Goal: Check status

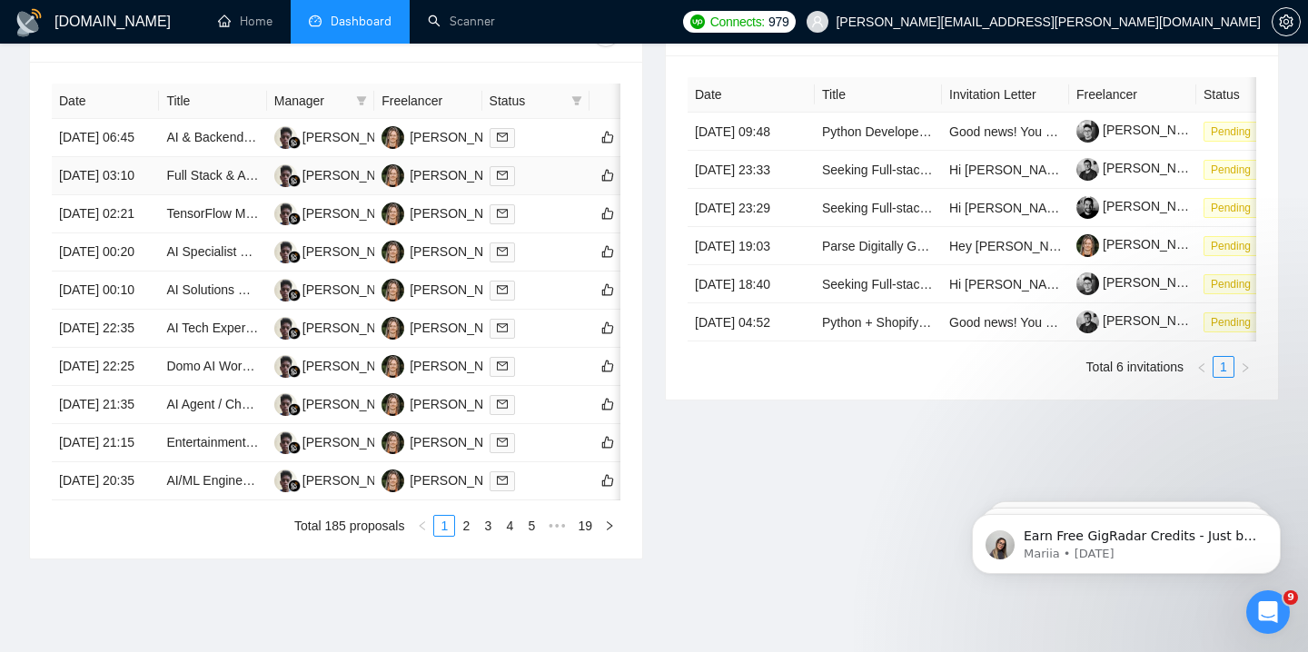
scroll to position [780, 0]
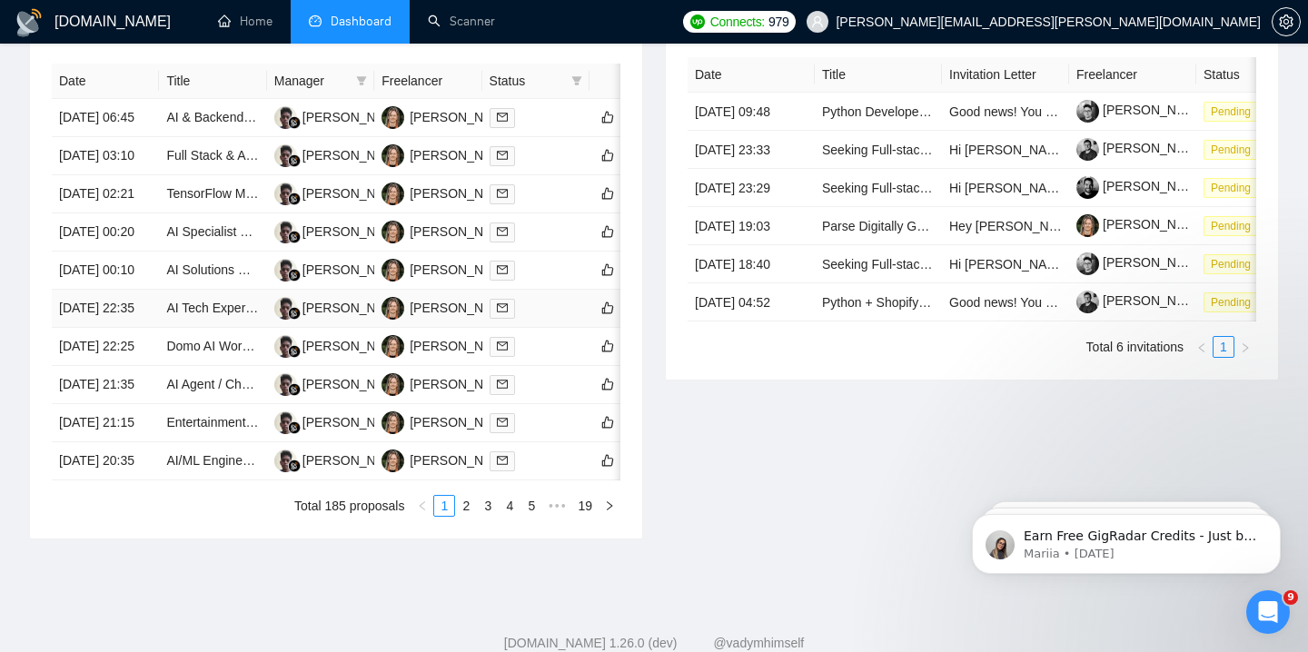
click at [233, 328] on td "AI Tech Expert Needed to Develop AI Receptionist and Integrate Backend Workflows" at bounding box center [212, 309] width 107 height 38
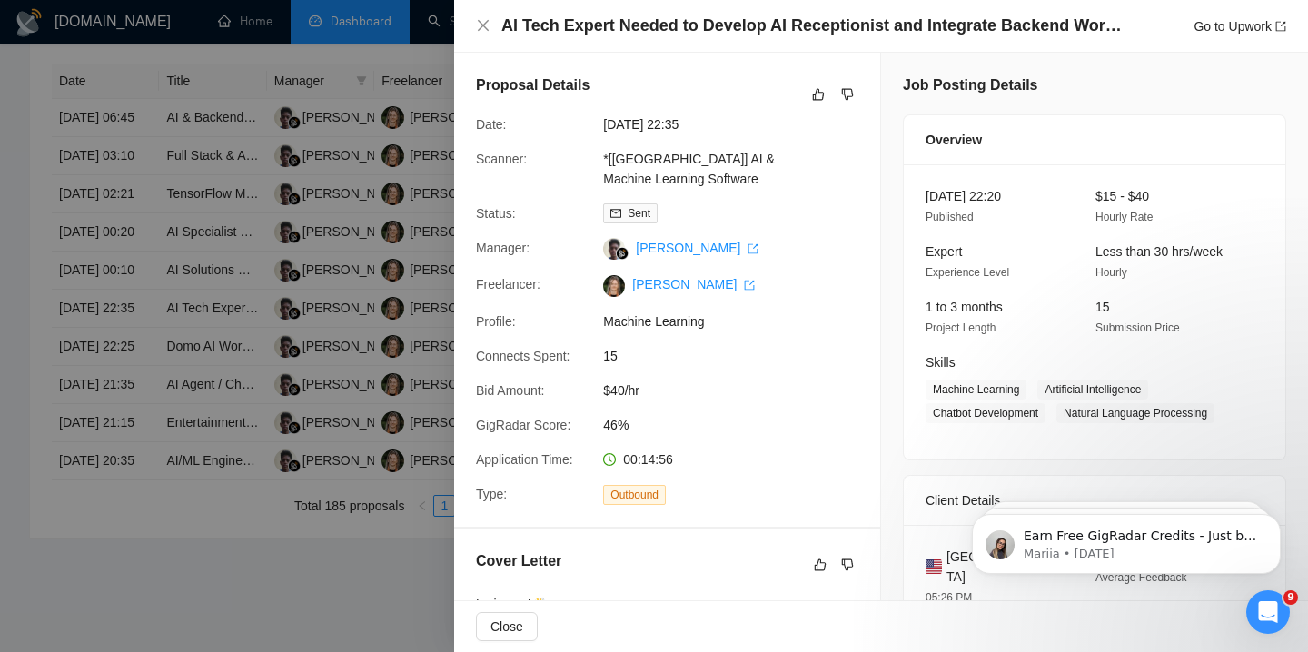
click at [226, 382] on div at bounding box center [654, 326] width 1308 height 652
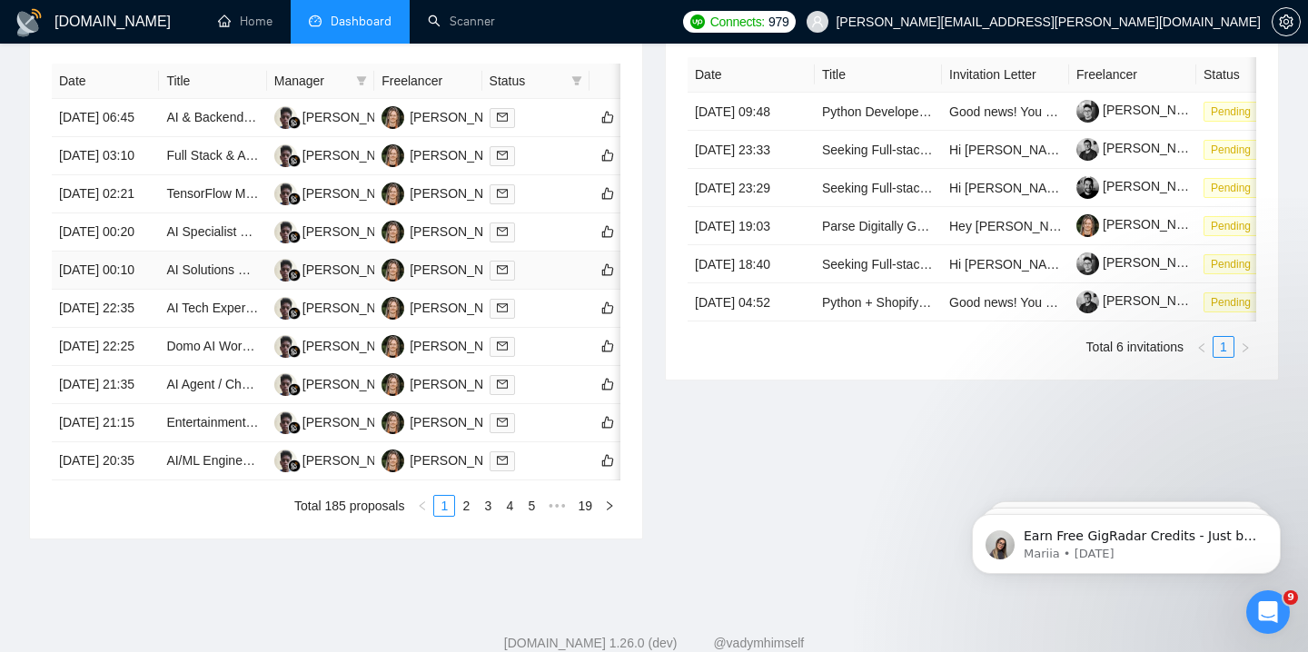
click at [205, 290] on td "AI Solutions Research for Cost-Effective Logo Detection" at bounding box center [212, 271] width 107 height 38
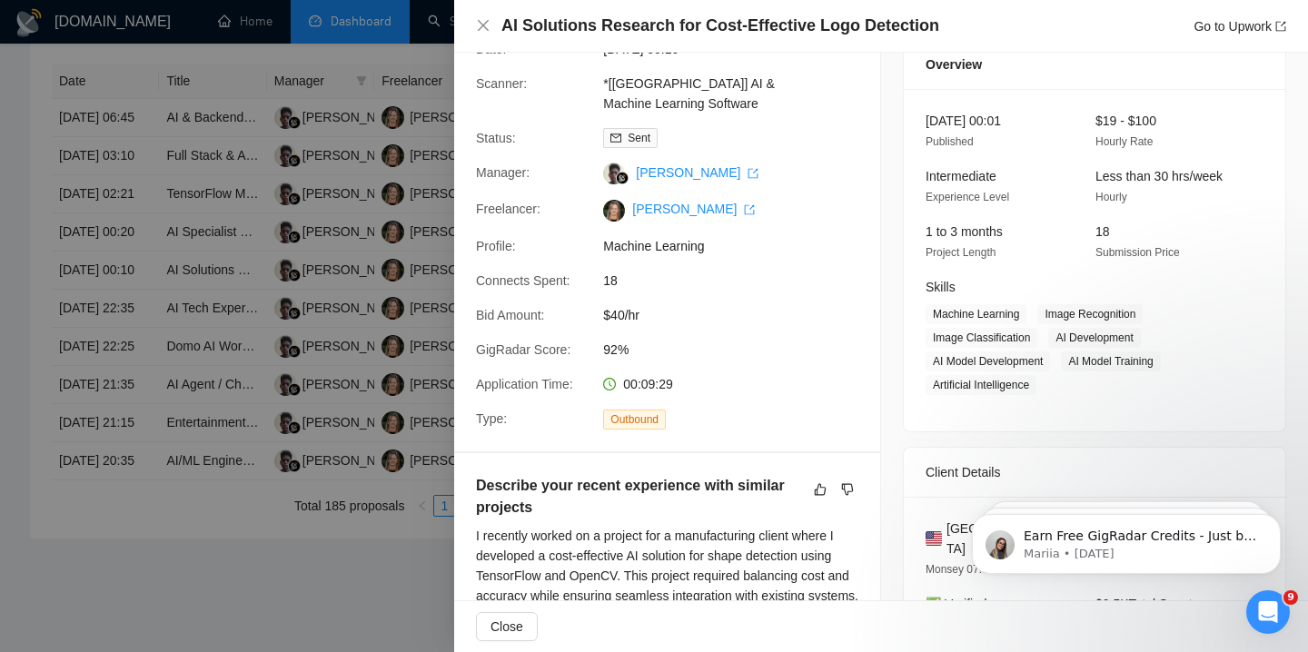
scroll to position [68, 0]
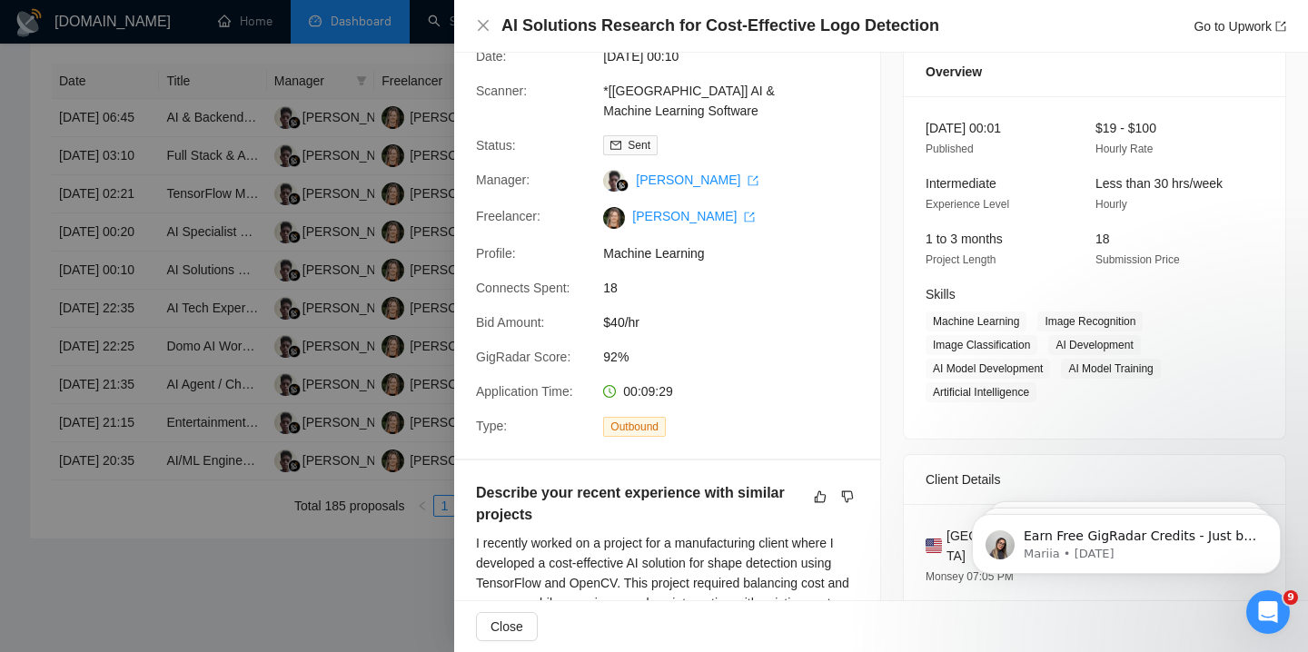
click at [274, 313] on div at bounding box center [654, 326] width 1308 height 652
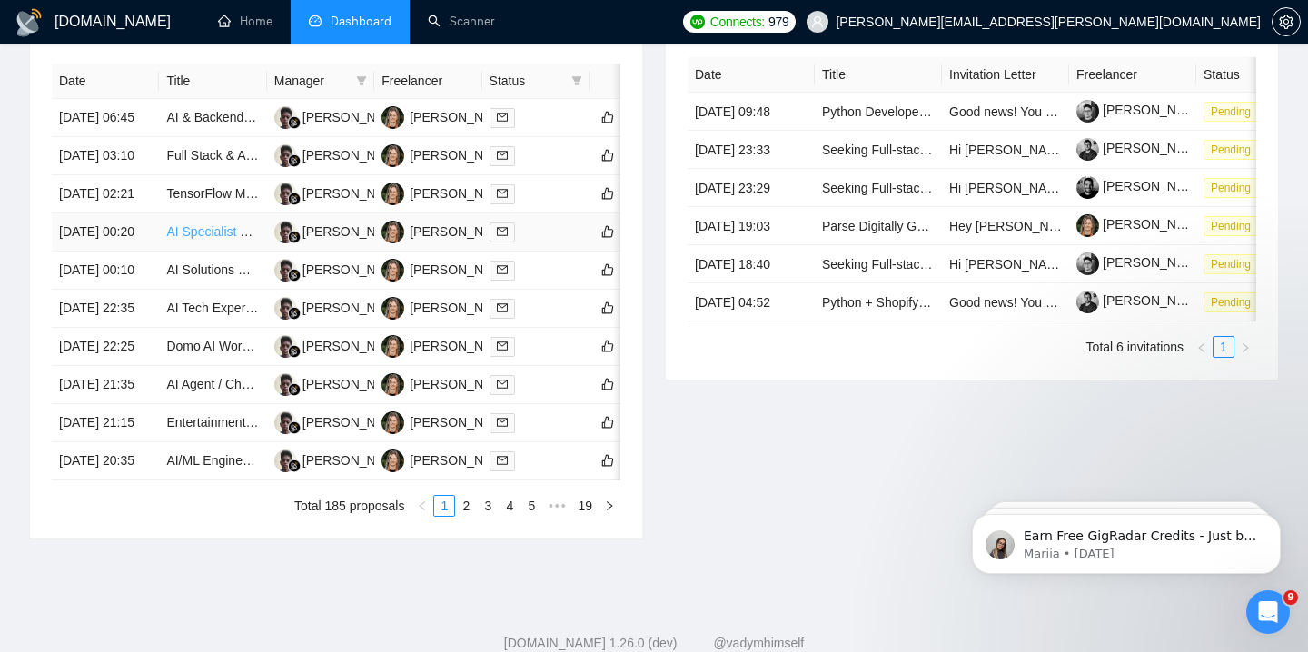
click at [203, 239] on link "AI Specialist Needed for Automation and Chatbot Development" at bounding box center [343, 231] width 355 height 15
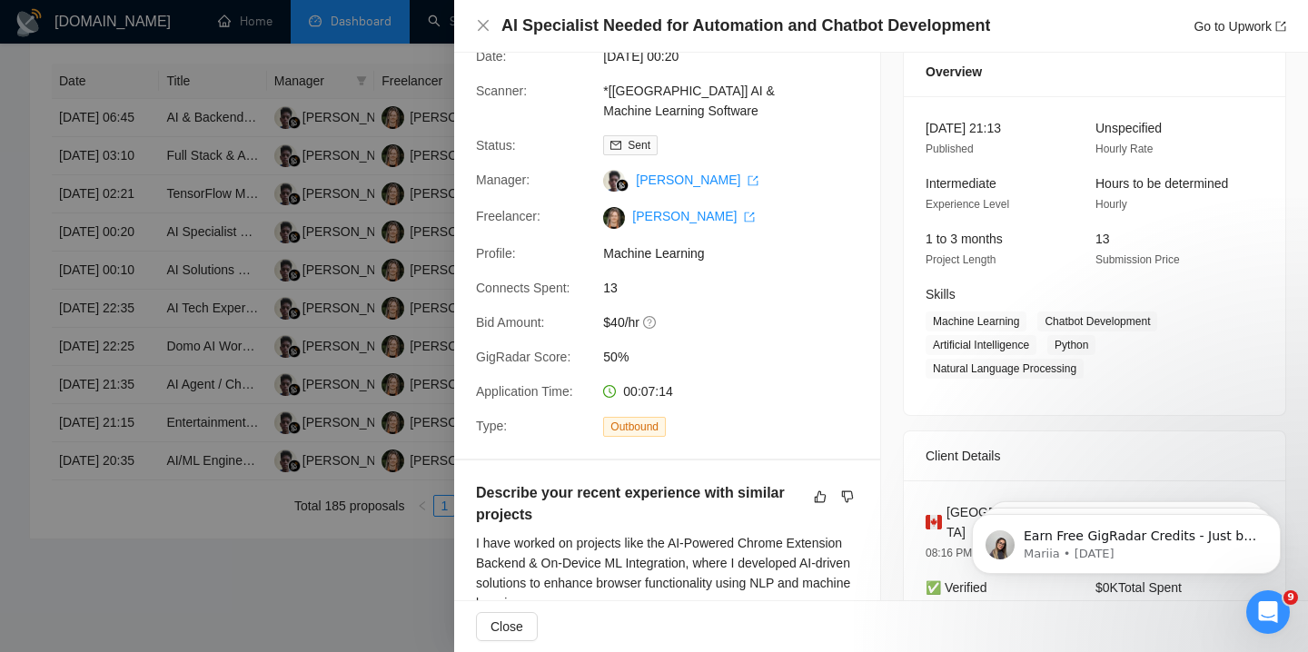
click at [217, 231] on div at bounding box center [654, 326] width 1308 height 652
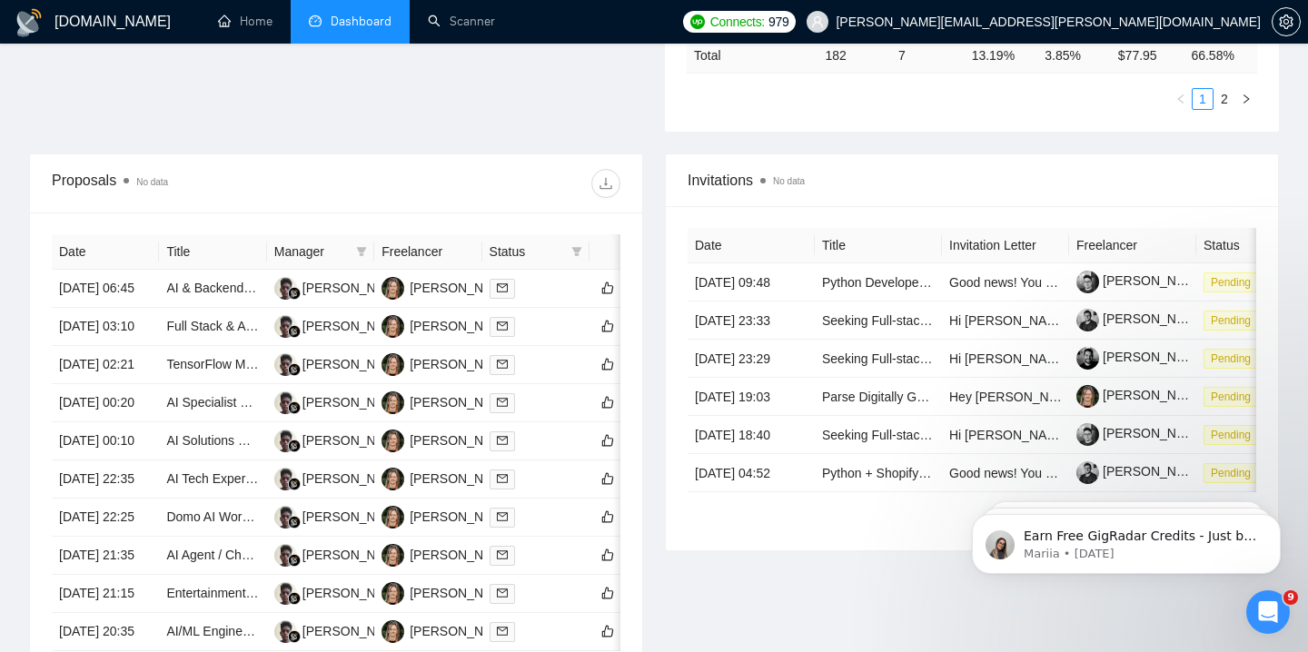
scroll to position [600, 0]
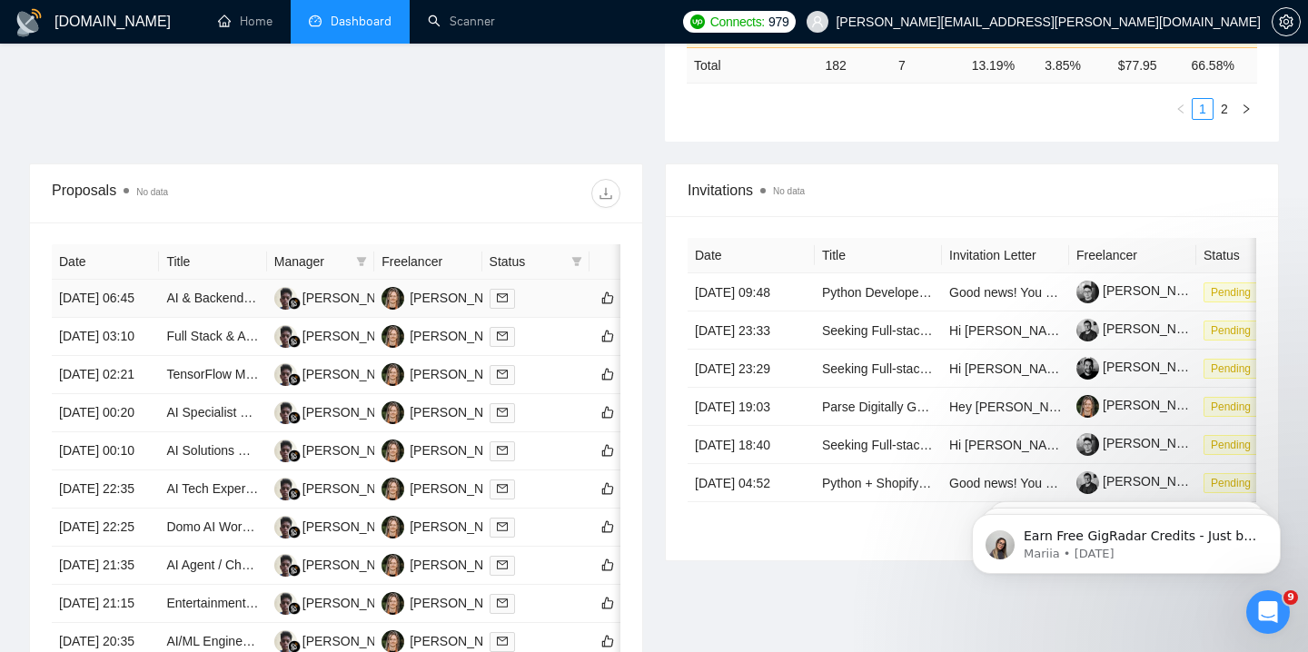
click at [545, 309] on div at bounding box center [536, 298] width 93 height 21
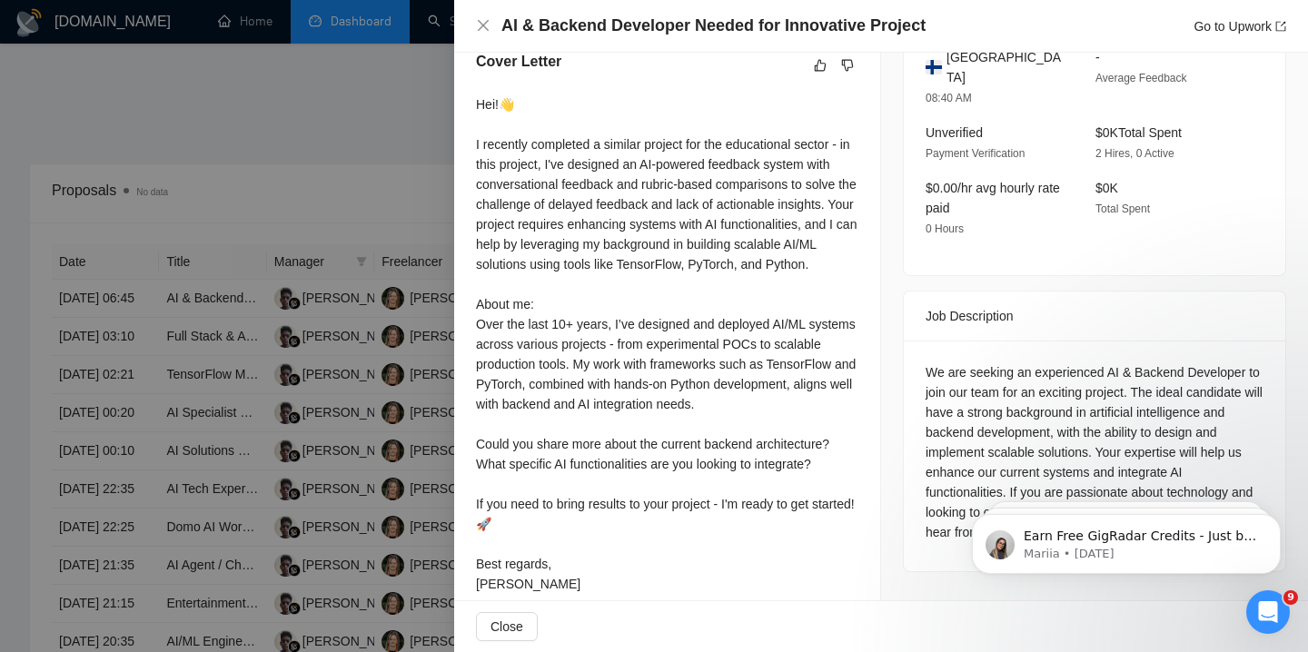
scroll to position [501, 0]
click at [262, 413] on div at bounding box center [654, 326] width 1308 height 652
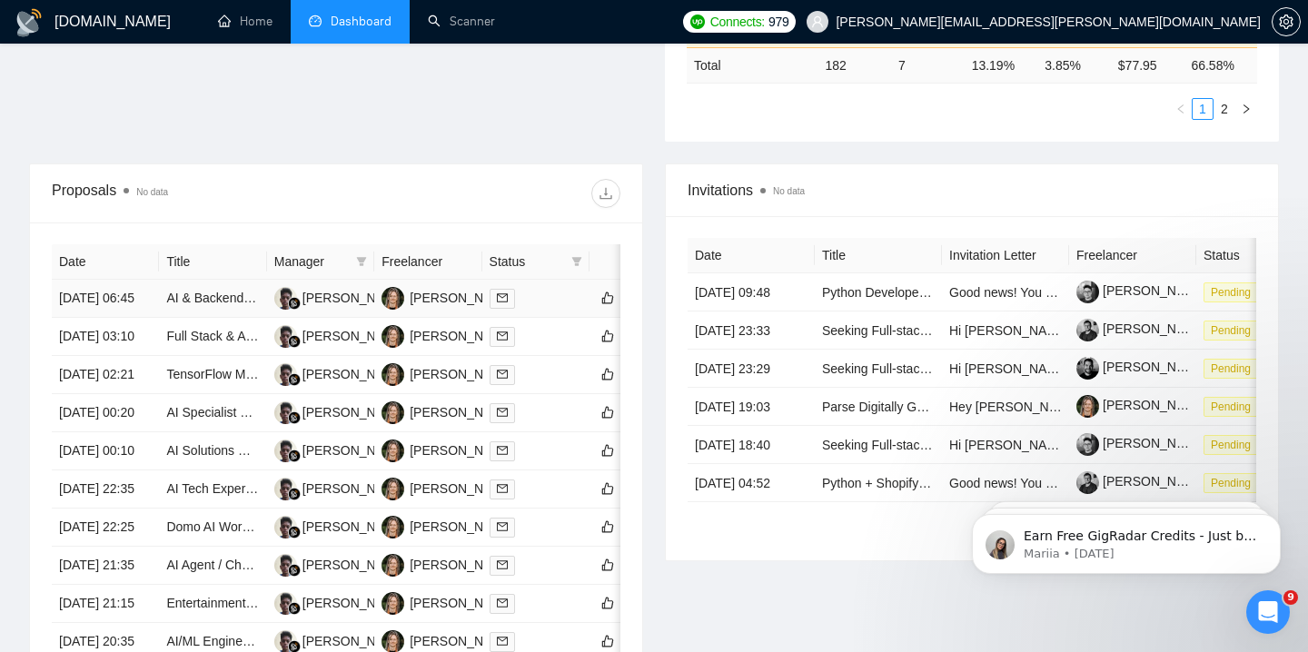
click at [547, 309] on div at bounding box center [536, 298] width 93 height 21
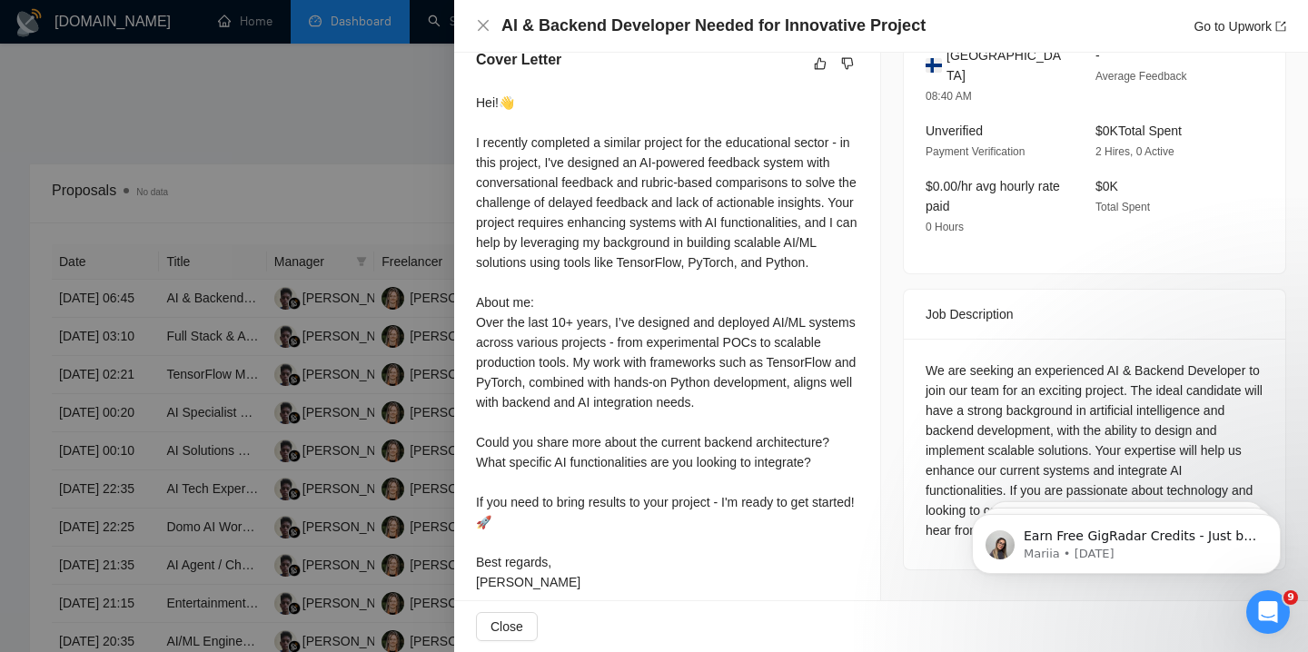
scroll to position [503, 0]
click at [325, 440] on div at bounding box center [654, 326] width 1308 height 652
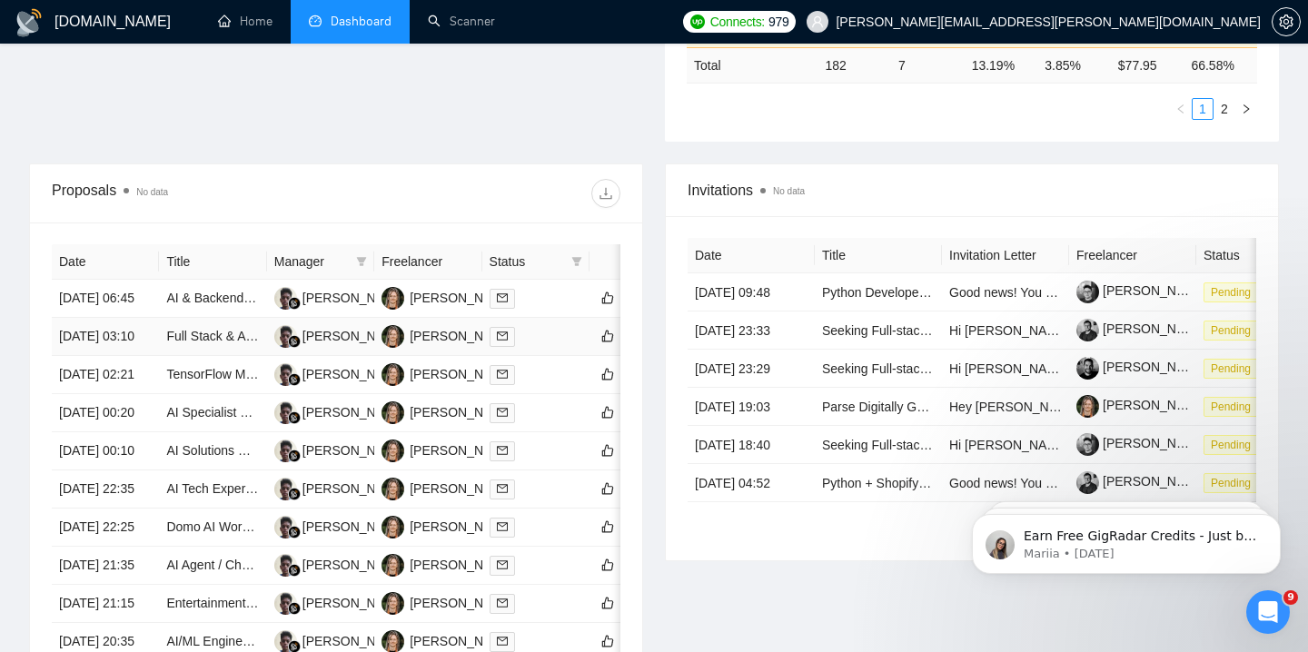
click at [541, 347] on div at bounding box center [536, 336] width 93 height 21
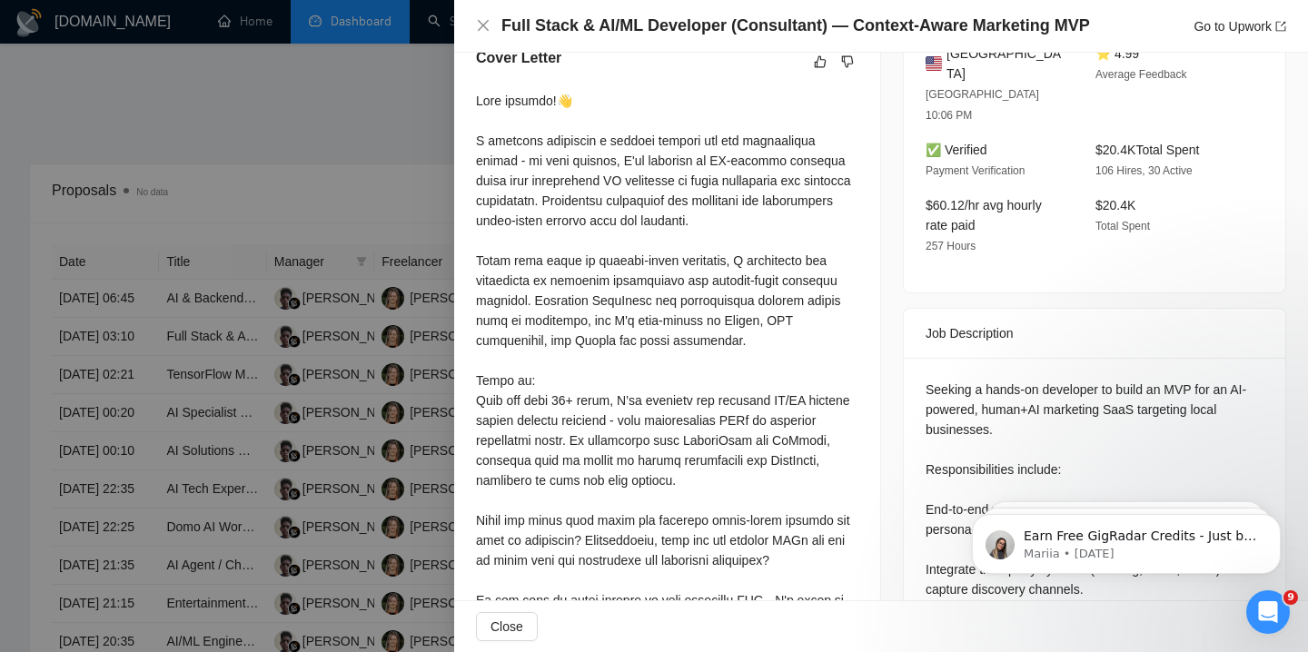
click at [327, 468] on div at bounding box center [654, 326] width 1308 height 652
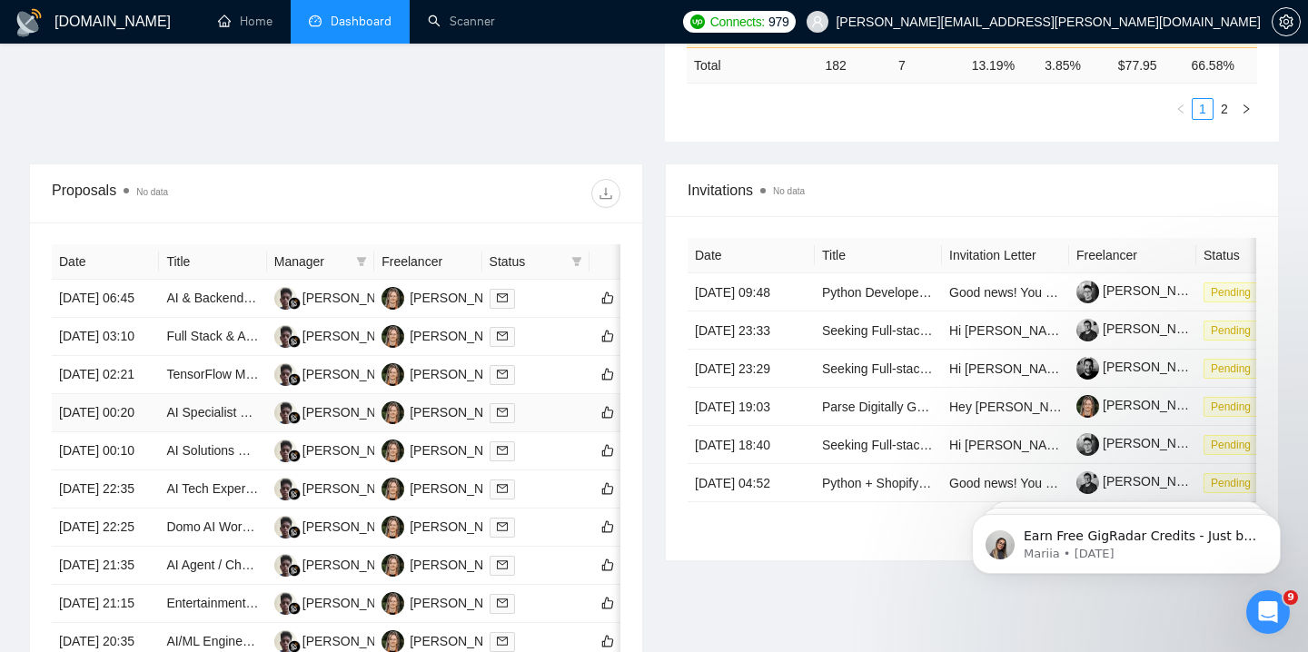
click at [546, 423] on div at bounding box center [536, 412] width 93 height 21
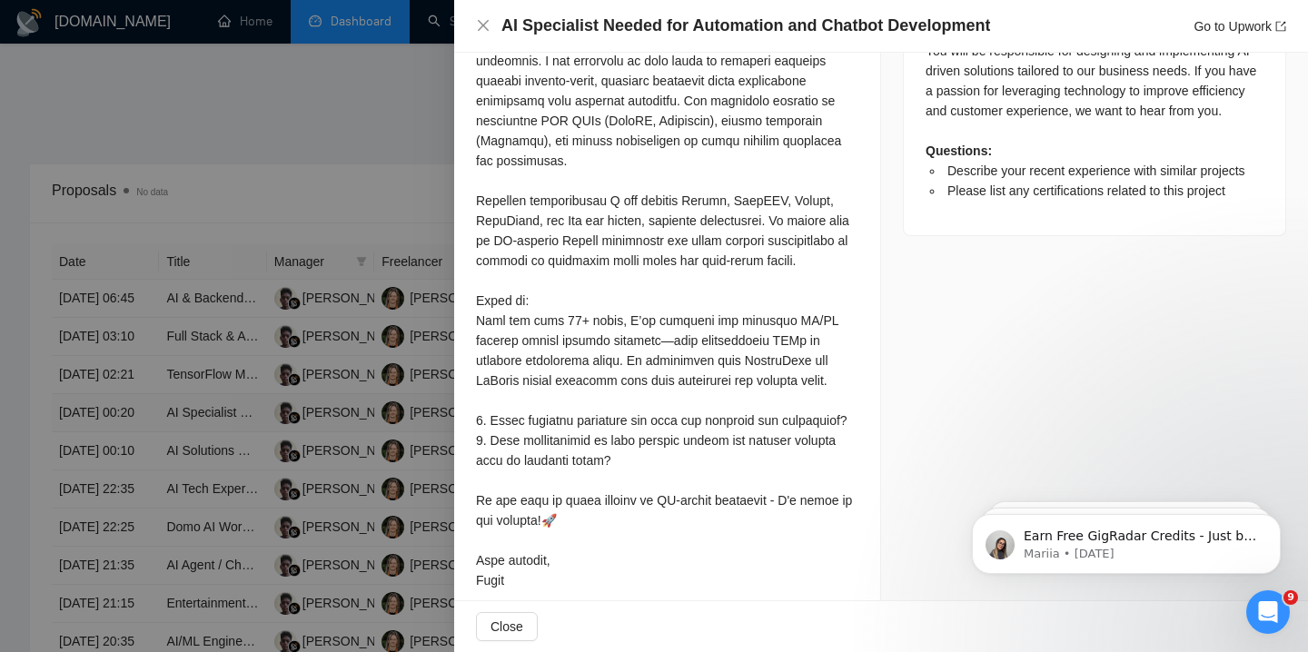
scroll to position [1023, 0]
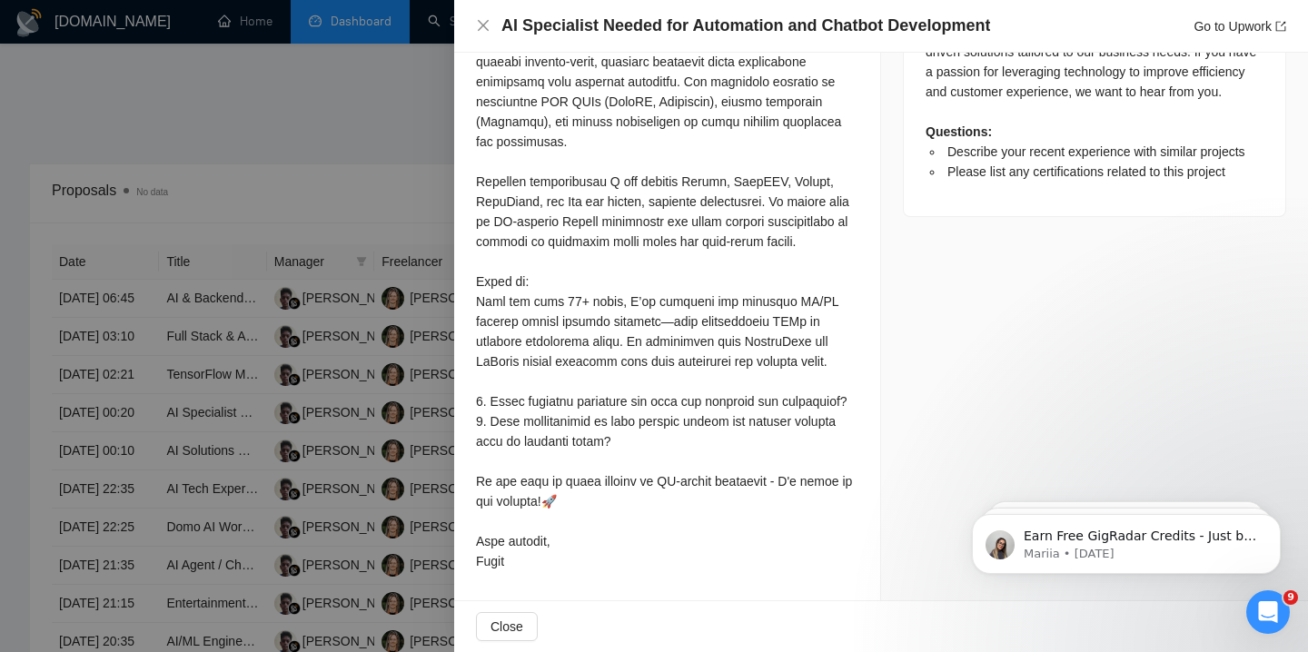
click at [372, 510] on div at bounding box center [654, 326] width 1308 height 652
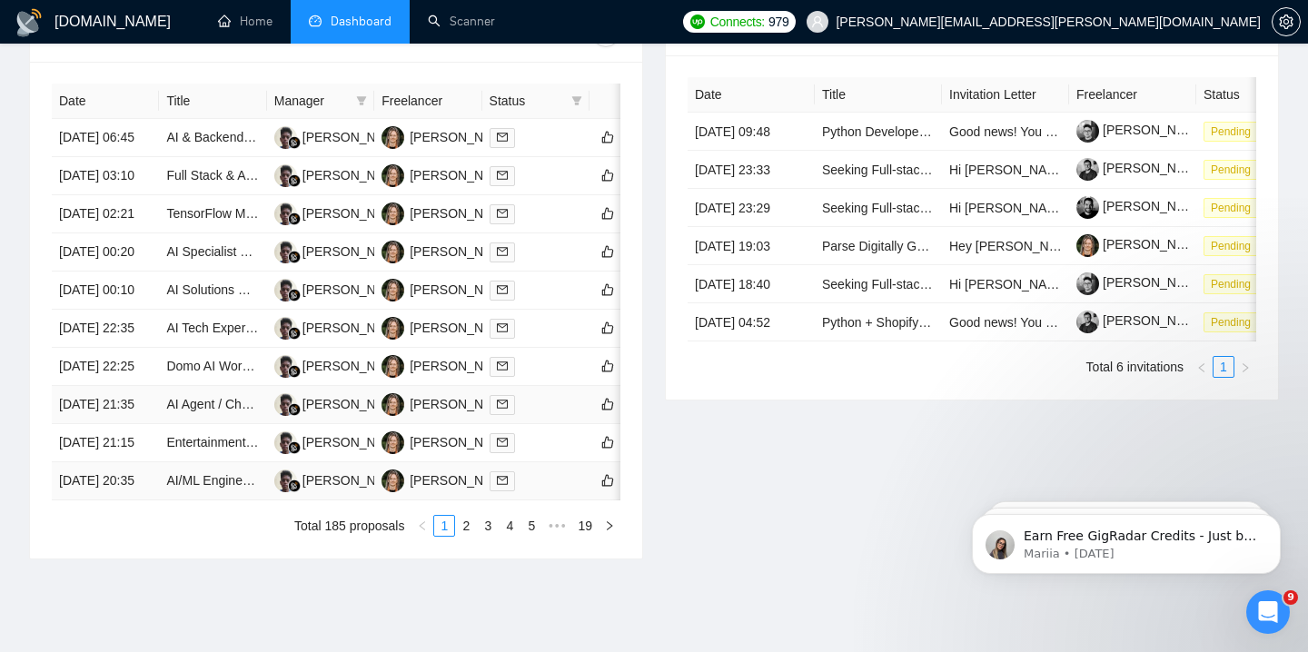
scroll to position [798, 0]
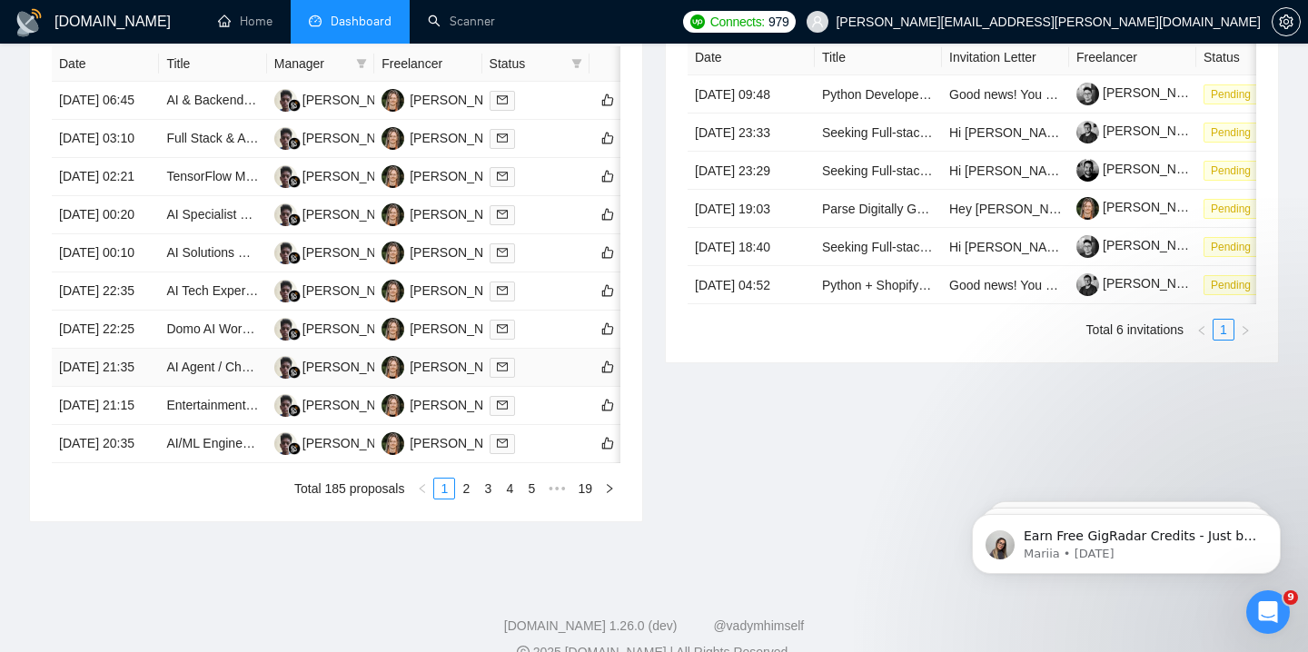
click at [554, 378] on div at bounding box center [536, 367] width 93 height 21
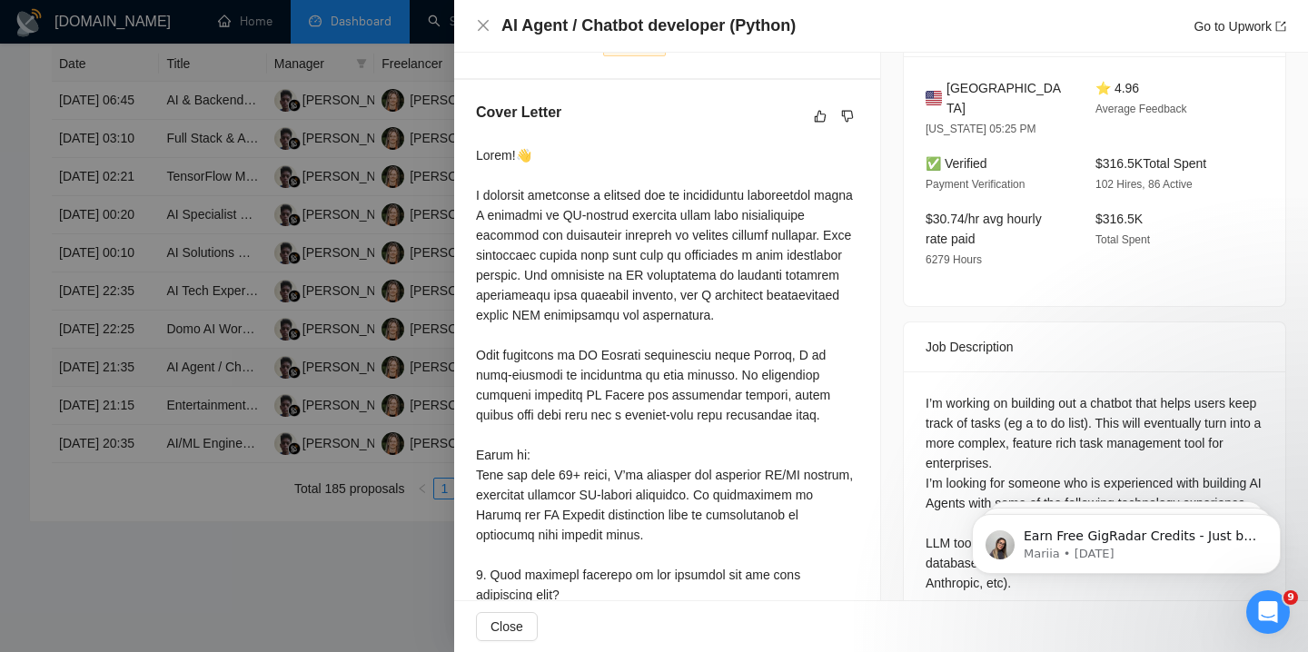
scroll to position [468, 0]
click at [331, 500] on div at bounding box center [654, 326] width 1308 height 652
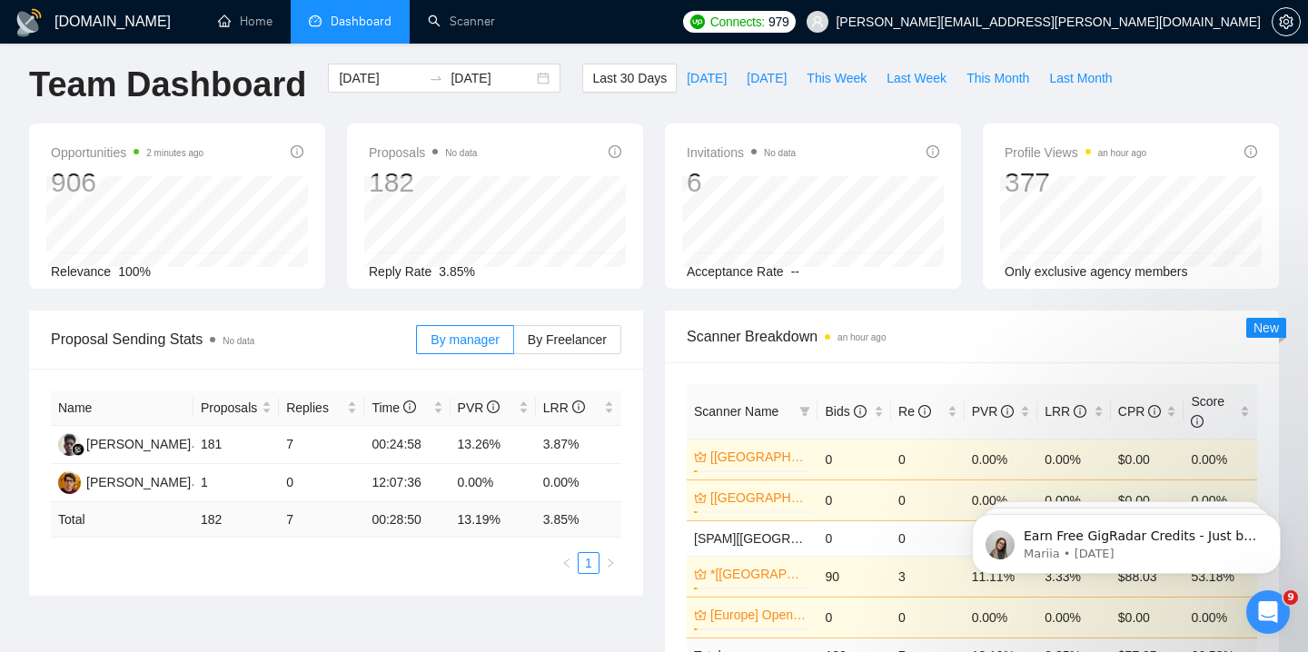
scroll to position [10, 0]
click at [824, 81] on span "This Week" at bounding box center [837, 77] width 60 height 20
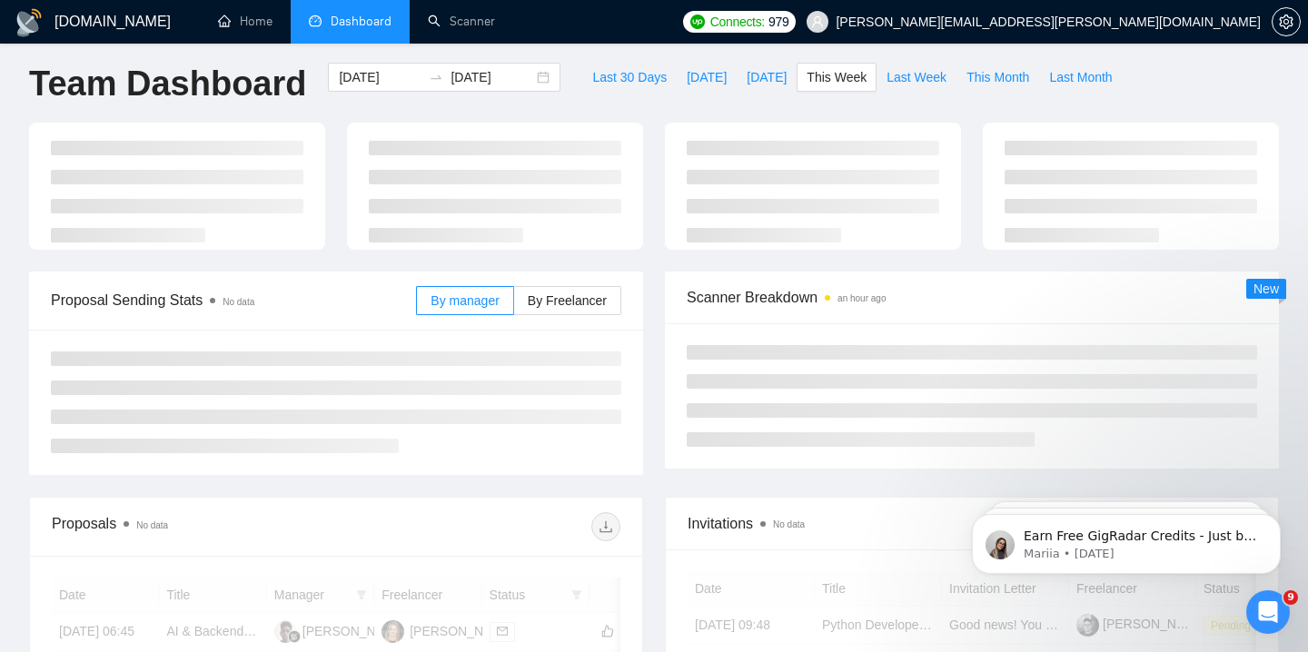
type input "[DATE]"
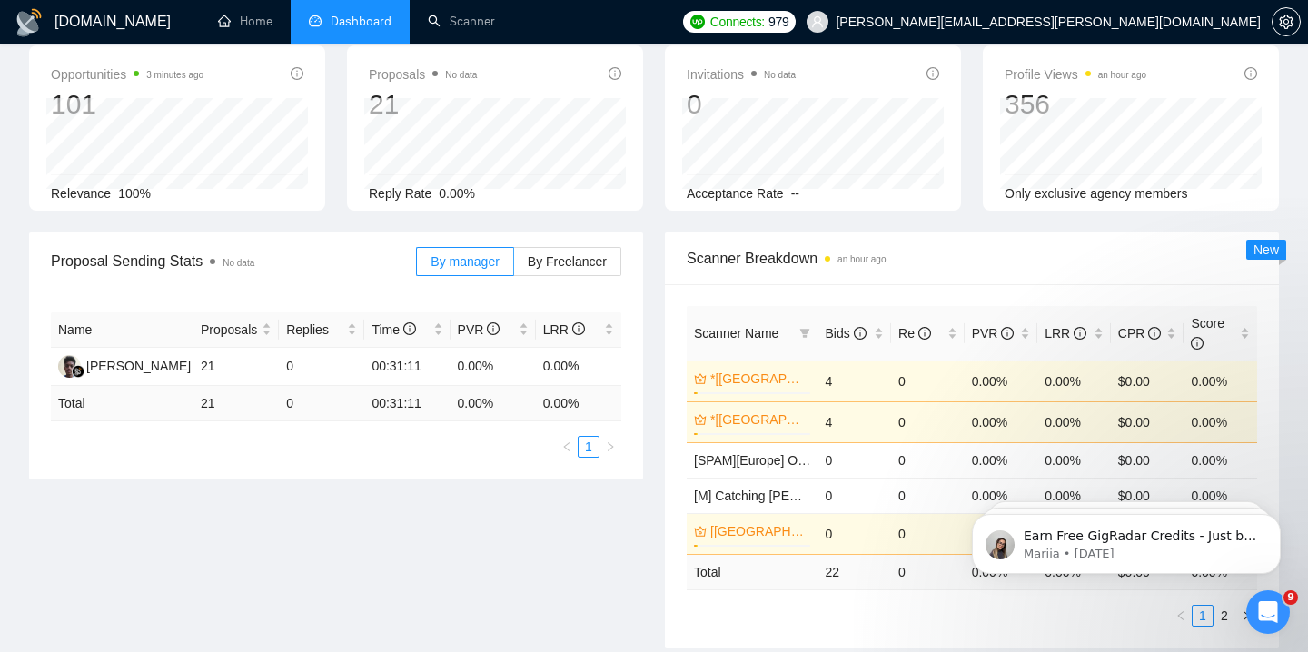
scroll to position [88, 0]
